Goal: Task Accomplishment & Management: Complete application form

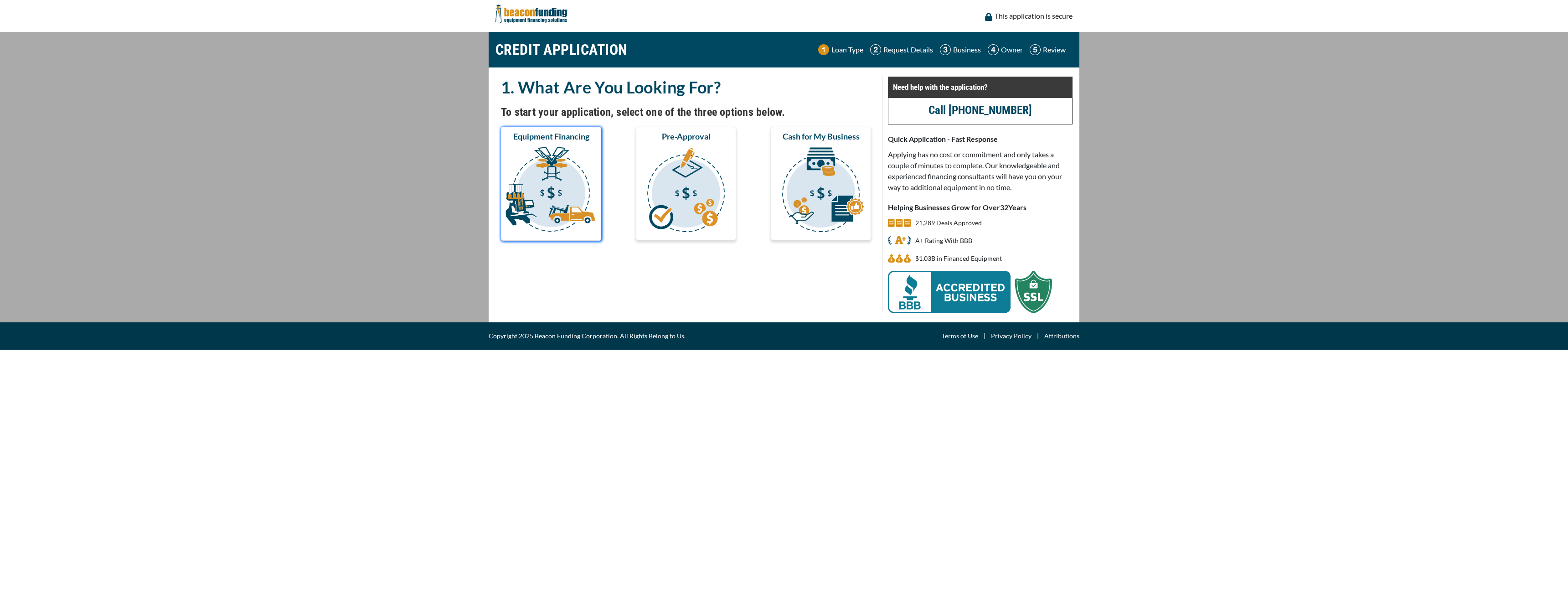
click at [588, 149] on img "submit" at bounding box center [551, 191] width 97 height 91
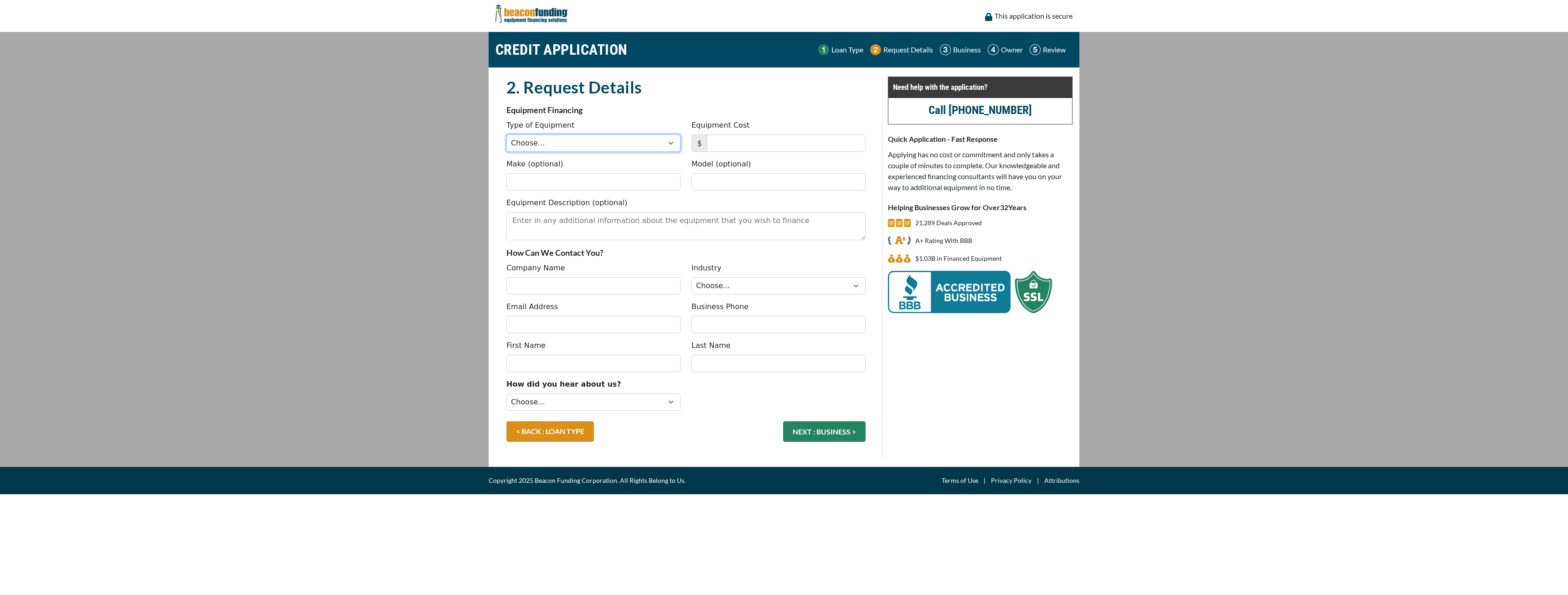
click at [586, 145] on select "Choose... Backhoe Boom/Bucket Truck Chipper Commercial Mower Crane DTG/DTF Prin…" at bounding box center [593, 143] width 174 height 17
select select "10"
click at [506, 135] on select "Choose... Backhoe Boom/Bucket Truck Chipper Commercial Mower Crane DTG/DTF Prin…" at bounding box center [593, 143] width 174 height 17
click at [796, 143] on input "Equipment Cost" at bounding box center [786, 143] width 159 height 17
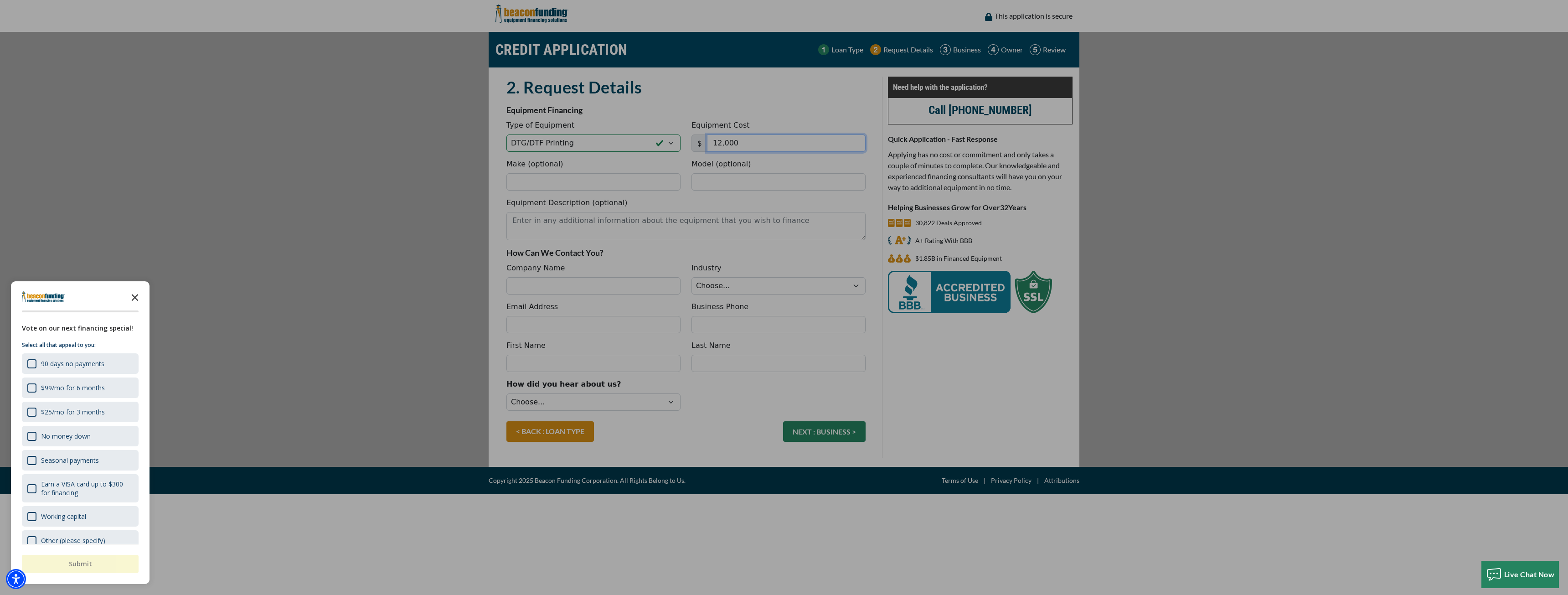
type input "12,000"
click at [131, 300] on icon "Close the survey" at bounding box center [135, 297] width 18 height 18
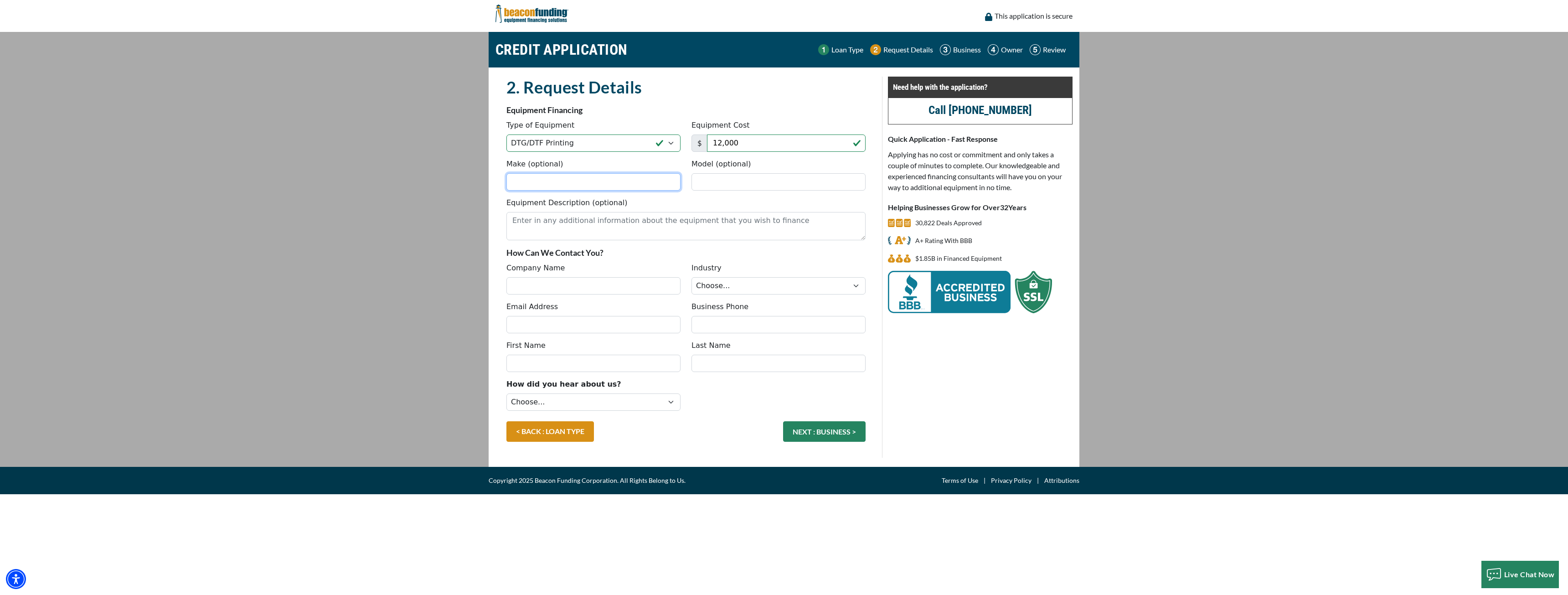
click at [581, 185] on input "Make (optional)" at bounding box center [593, 182] width 174 height 17
type input "Xtool"
type input "S"
type input "DTF"
click at [571, 286] on input "Company Name" at bounding box center [593, 286] width 174 height 17
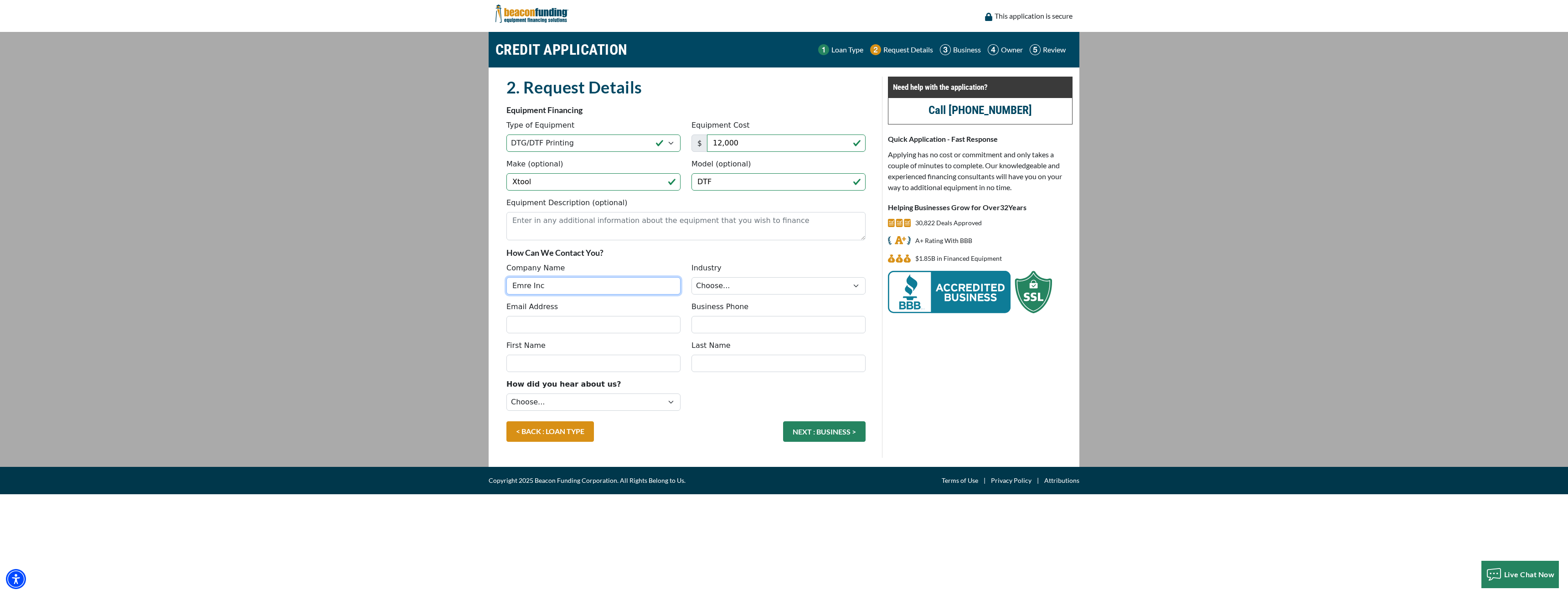
type input "Emre Inc"
click at [760, 284] on select "Choose... Towing Landscape/Hardscape Decorated Apparel Septic Light Constructio…" at bounding box center [779, 286] width 174 height 17
select select "3"
click at [691, 277] on select "Choose... Towing Landscape/Hardscape Decorated Apparel Septic Light Constructio…" at bounding box center [779, 286] width 174 height 17
click at [620, 329] on input "Email Address" at bounding box center [593, 325] width 174 height 17
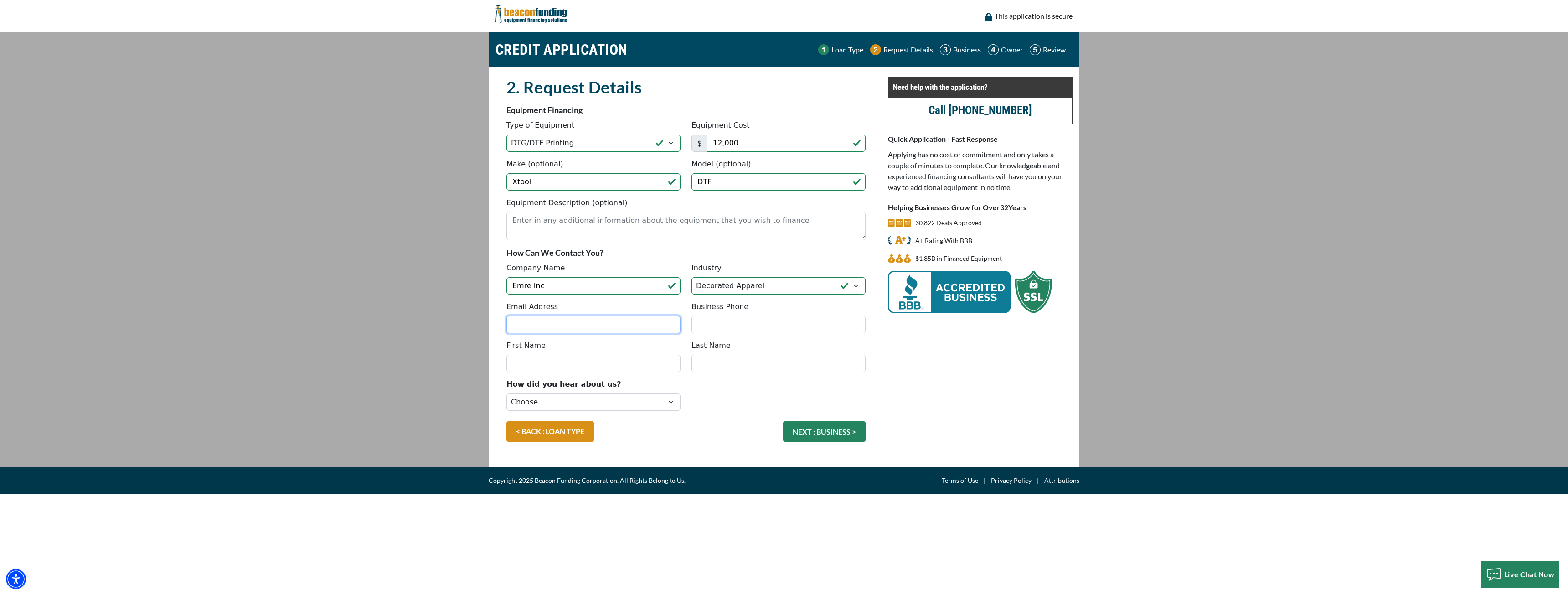
type input "contact@unameitcustom.com"
type input "3034267554"
type input "Eser"
type input "Tekin"
type input "(303) 426-7554"
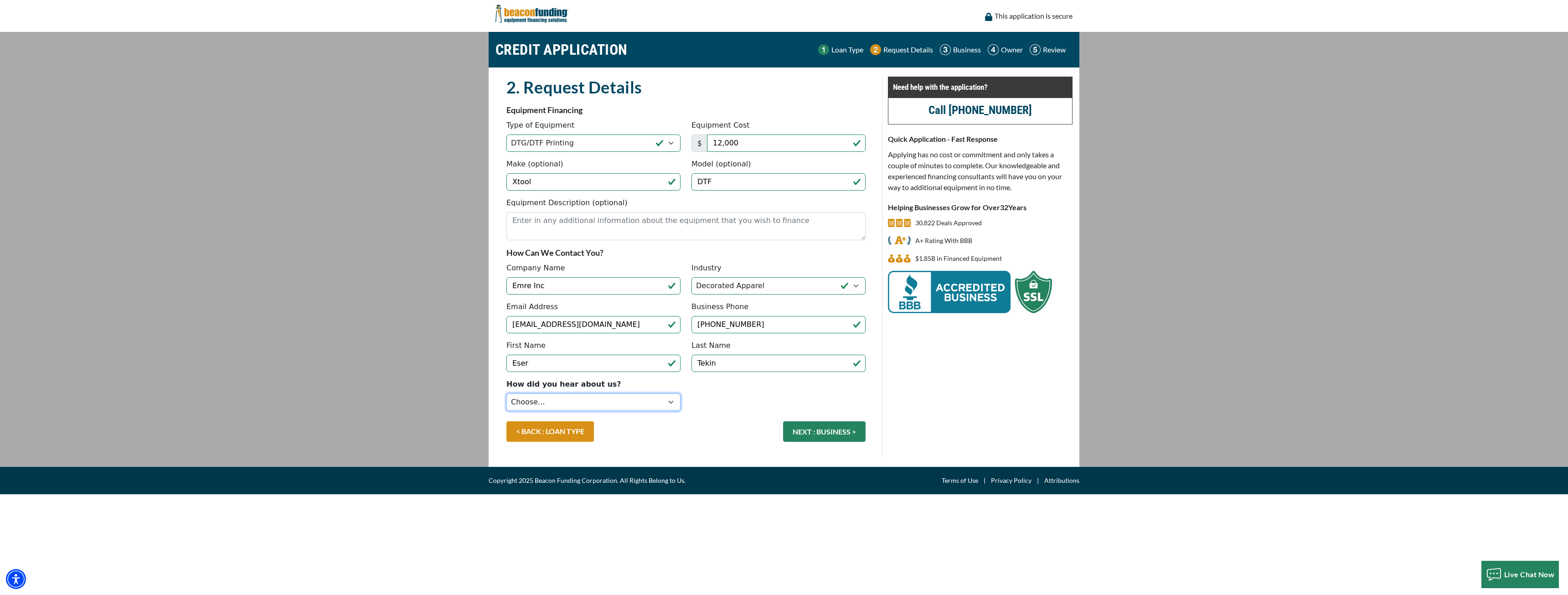
click at [647, 402] on select "Choose... Internet Search Vendor Referral Word of Mouth Client Referral Email E…" at bounding box center [593, 402] width 174 height 17
select select "4"
click at [506, 393] on select "Choose... Internet Search Vendor Referral Word of Mouth Client Referral Email E…" at bounding box center [593, 402] width 174 height 17
click at [656, 230] on textarea "Equipment Description (optional)" at bounding box center [686, 226] width 359 height 28
type textarea "I will have 3 different quote for different dtf printers"
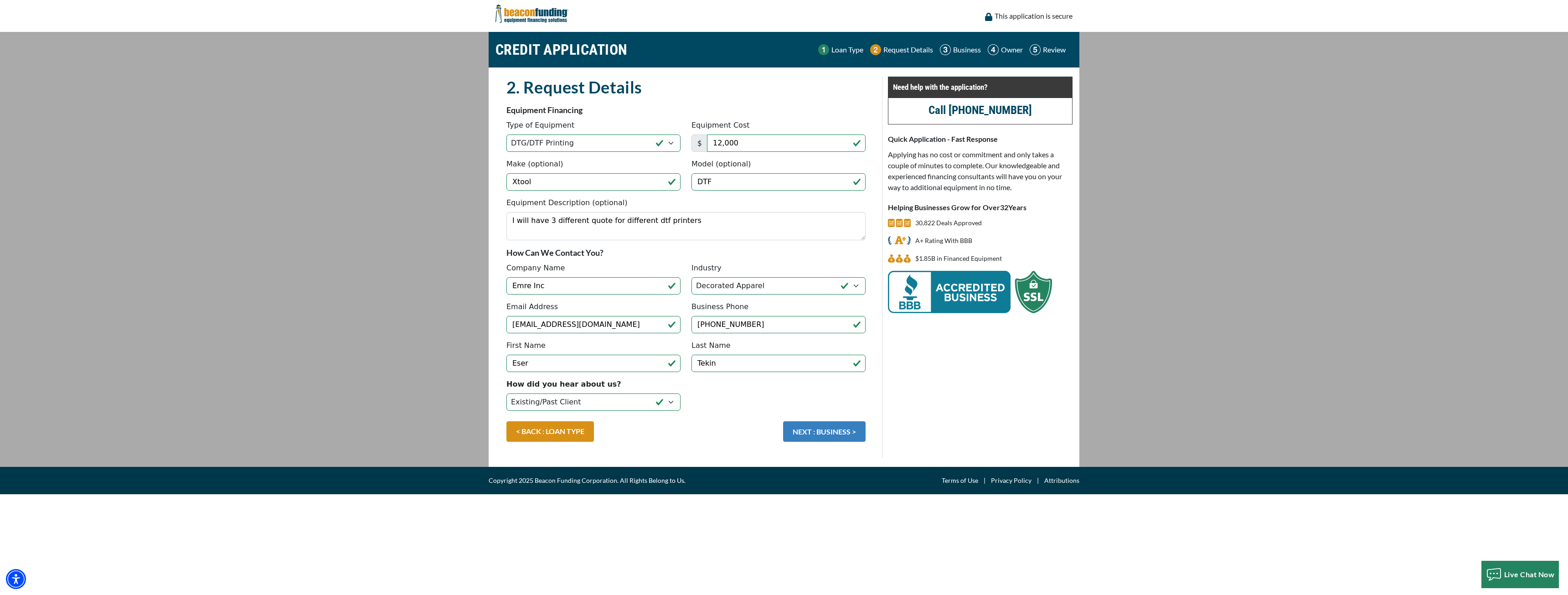
click at [794, 431] on button "NEXT : BUSINESS >" at bounding box center [825, 432] width 83 height 21
